Goal: Information Seeking & Learning: Learn about a topic

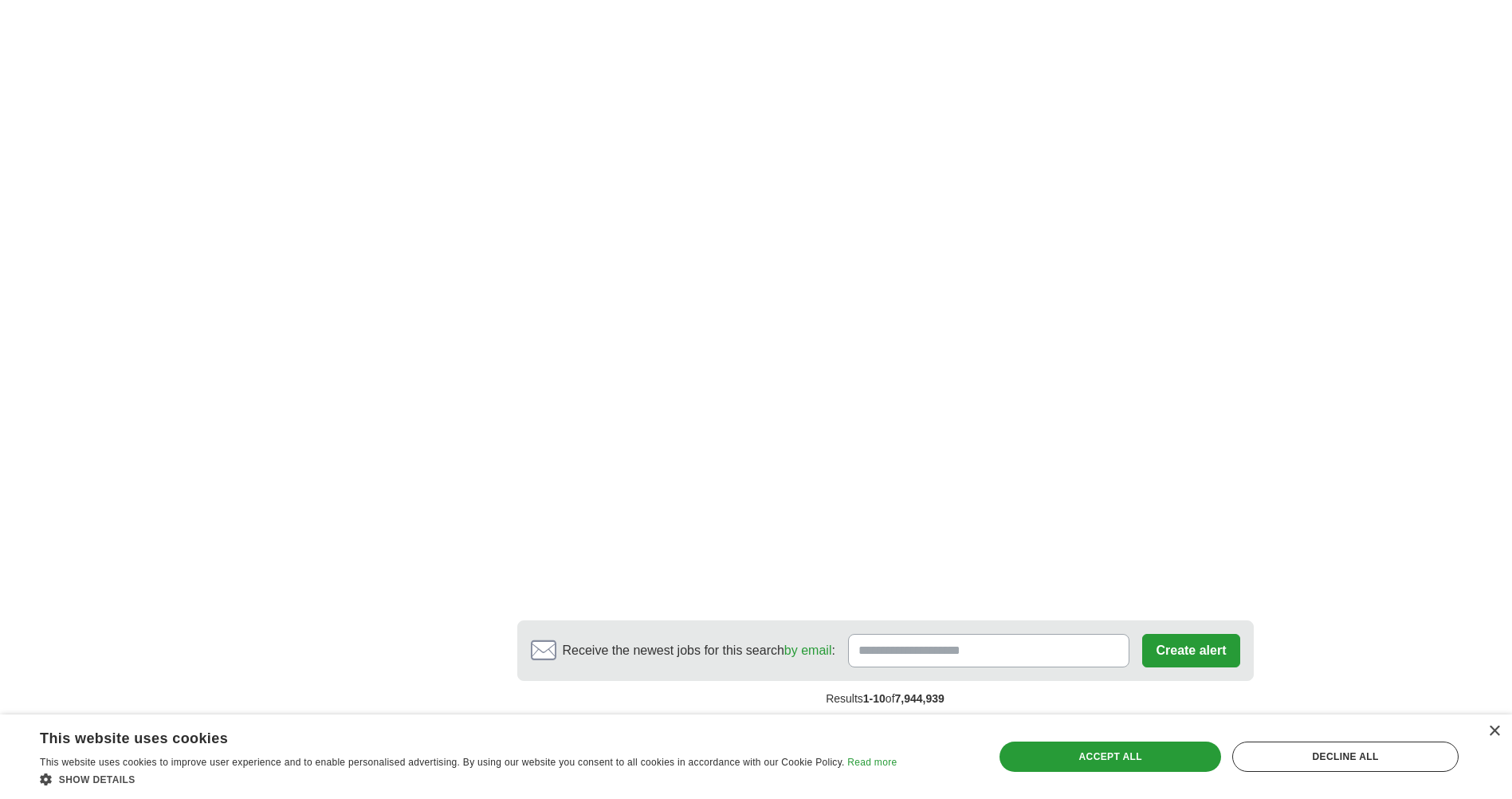
scroll to position [2710, 0]
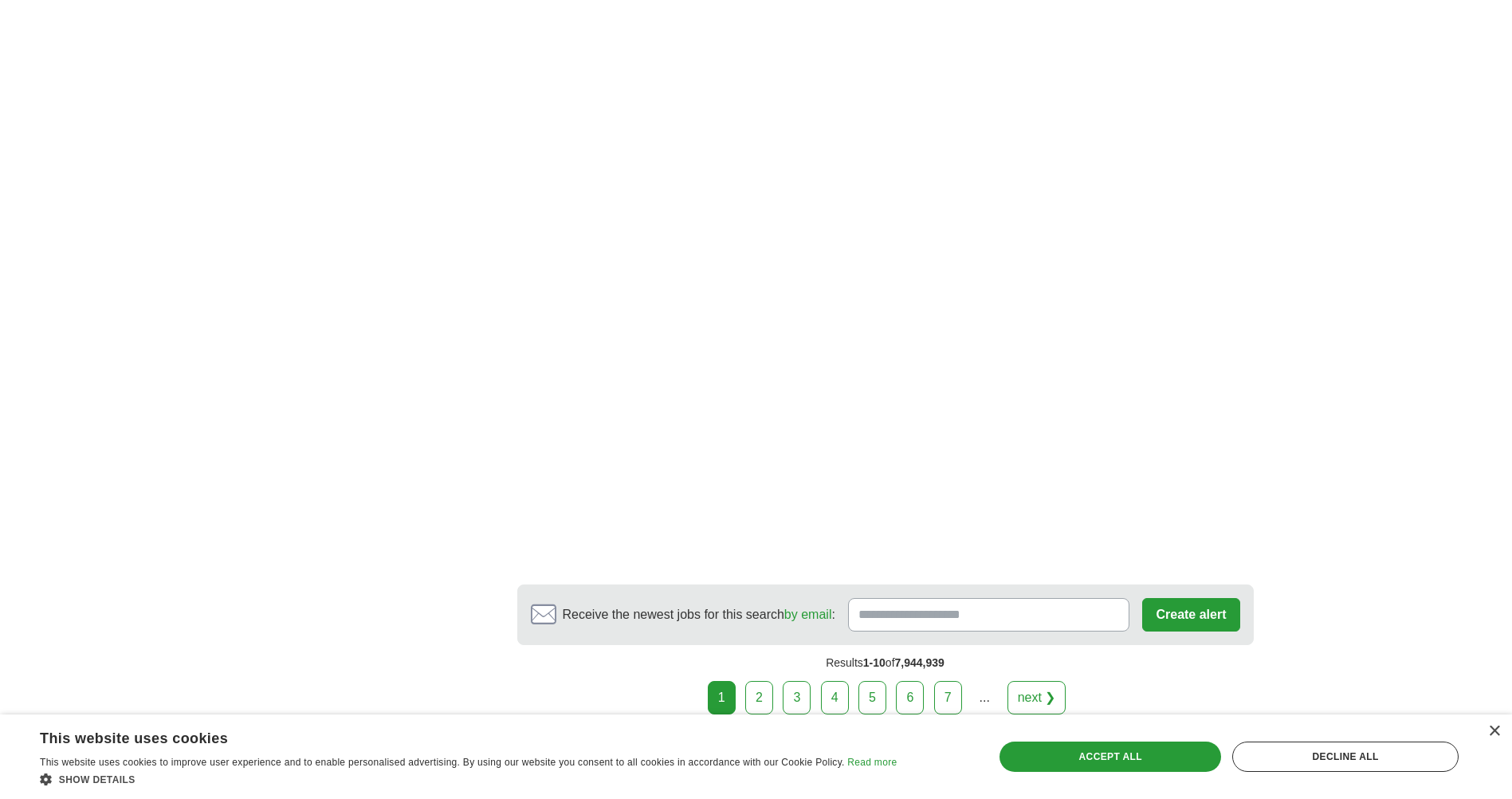
click at [770, 681] on link "2" at bounding box center [759, 697] width 28 height 33
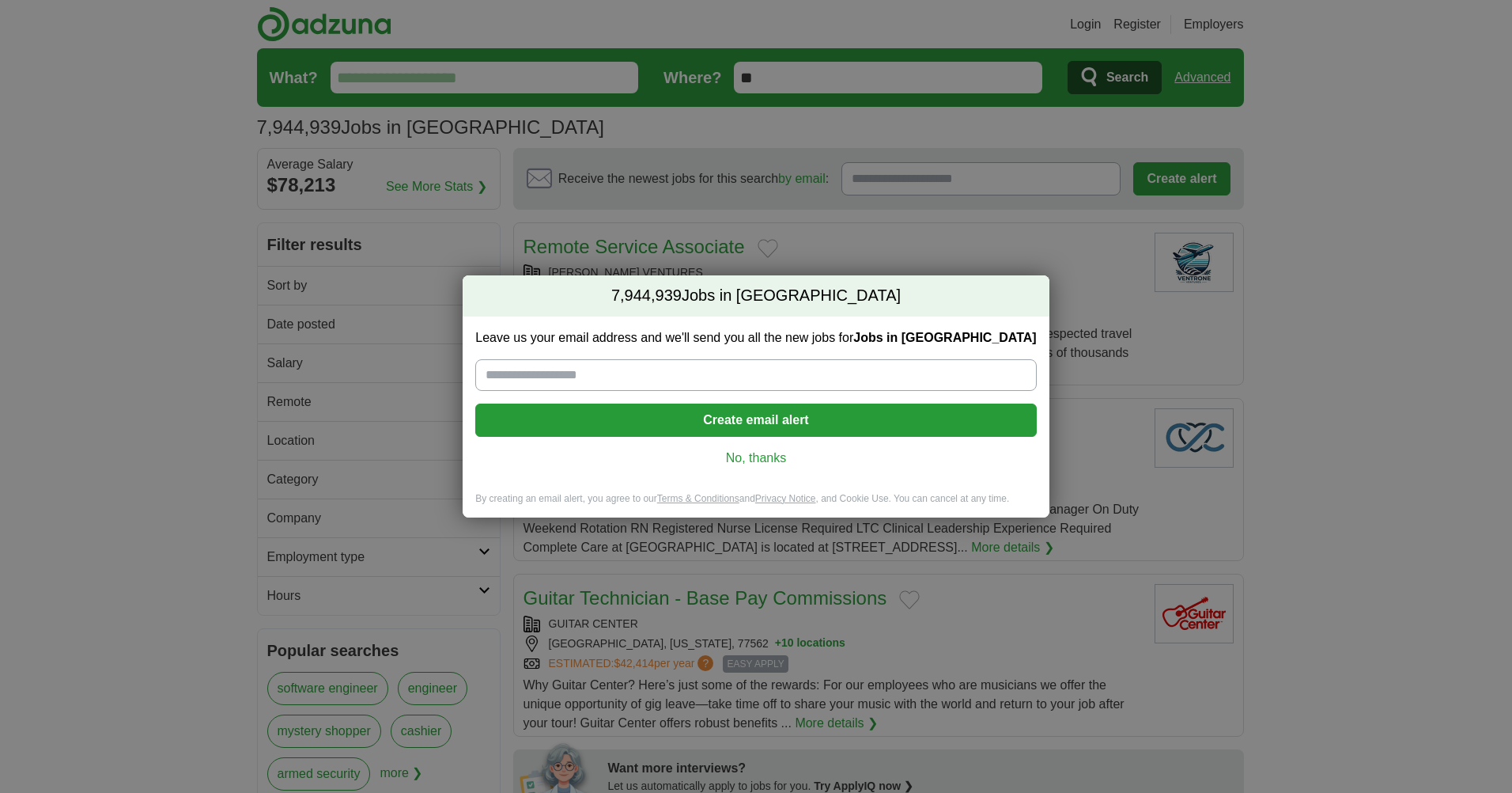
click at [779, 459] on link "No, thanks" at bounding box center [755, 458] width 535 height 18
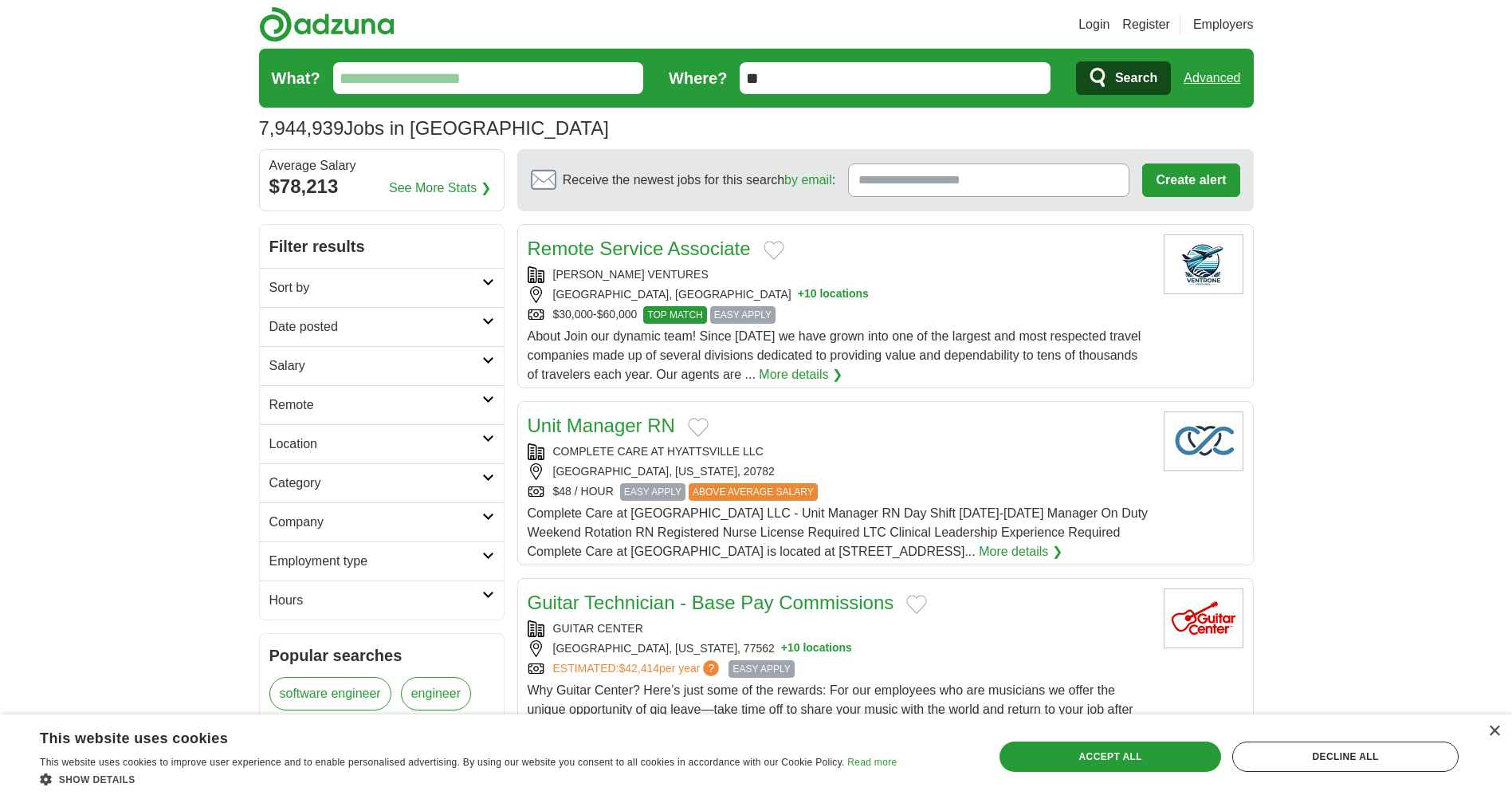
click at [502, 86] on input "What?" at bounding box center [488, 78] width 311 height 32
type input "*"
type input "***"
click at [1135, 81] on span "Search" at bounding box center [1136, 78] width 42 height 32
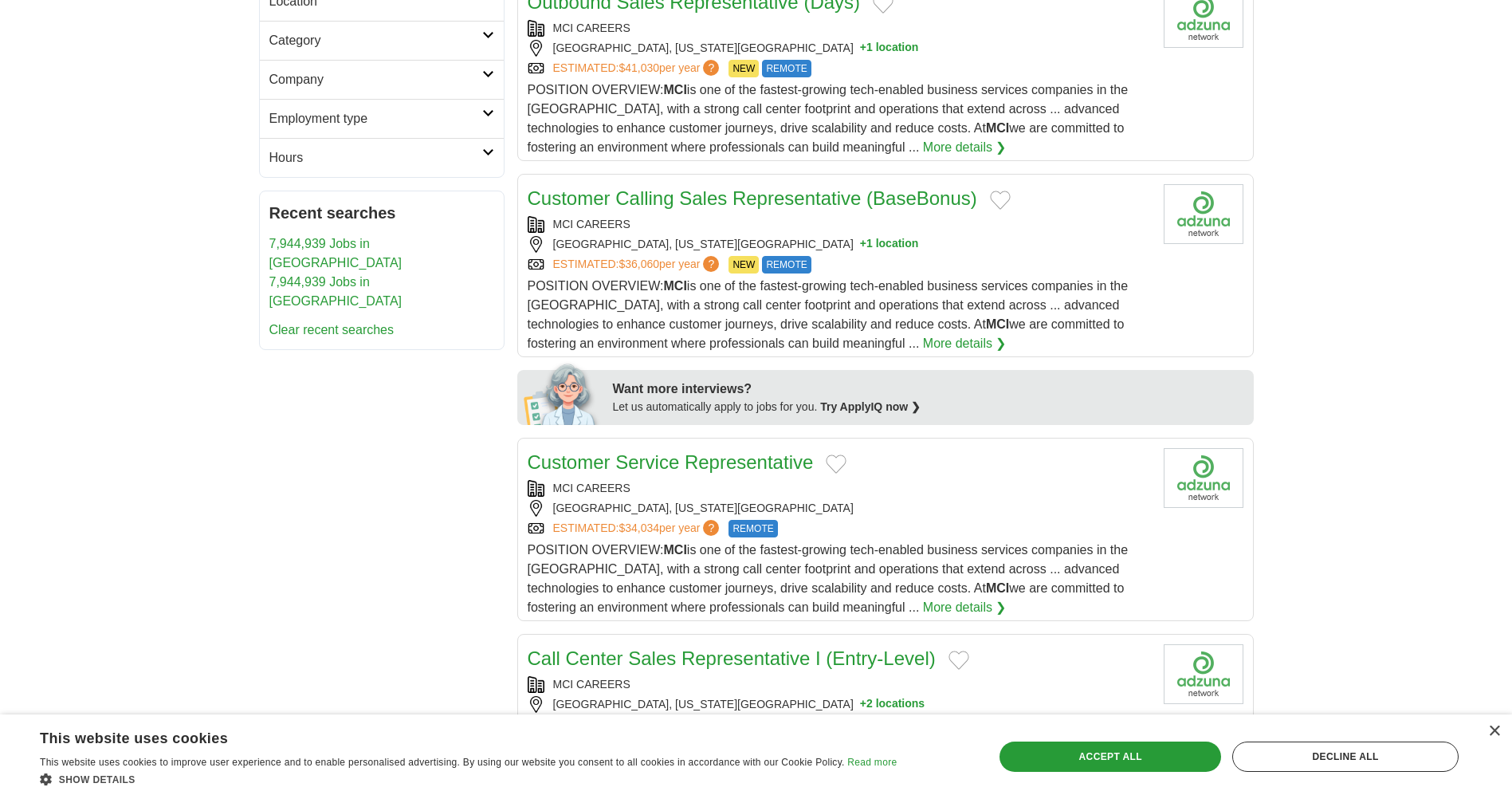
scroll to position [479, 0]
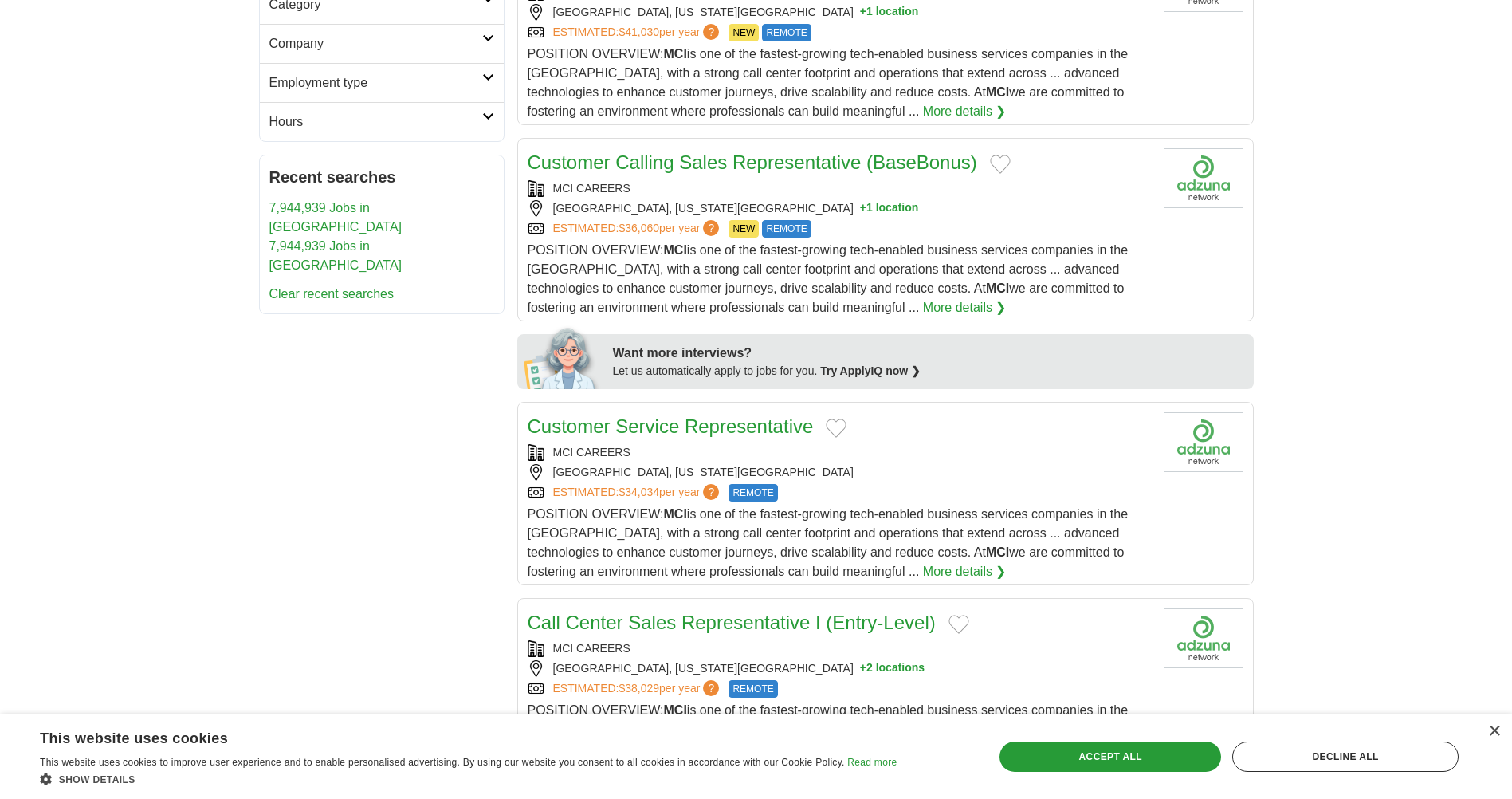
click at [792, 540] on div "POSITION OVERVIEW: MCI is one of the fastest-growing tech-enabled business serv…" at bounding box center [840, 543] width 623 height 76
